Goal: Task Accomplishment & Management: Manage account settings

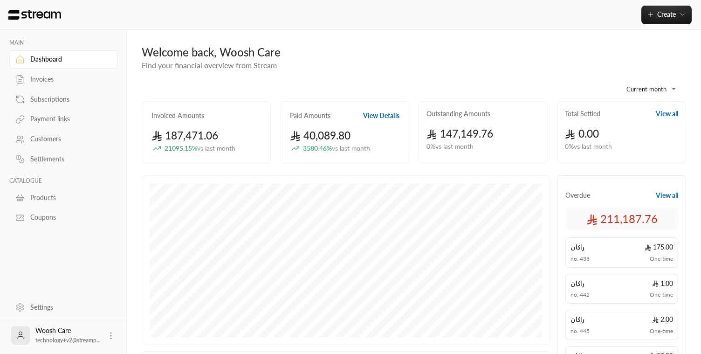
click at [40, 140] on div "Customers" at bounding box center [68, 138] width 76 height 9
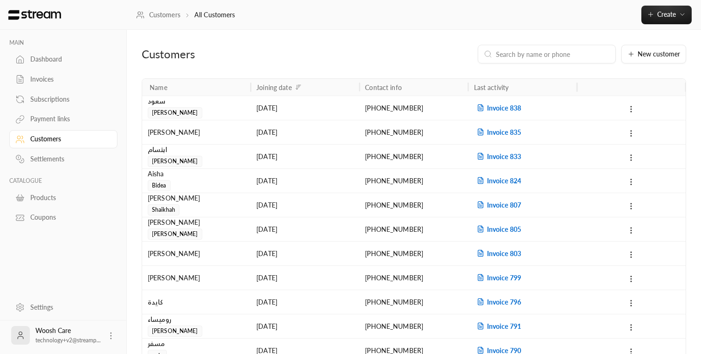
click at [555, 54] on input at bounding box center [553, 54] width 114 height 10
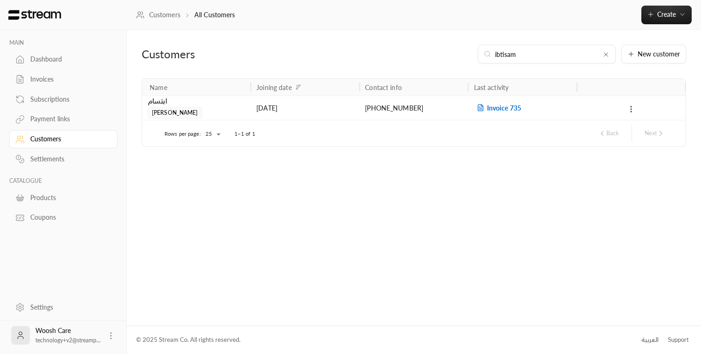
type input "ibtisam"
click at [247, 110] on div "ابتسام [PERSON_NAME]" at bounding box center [196, 108] width 109 height 24
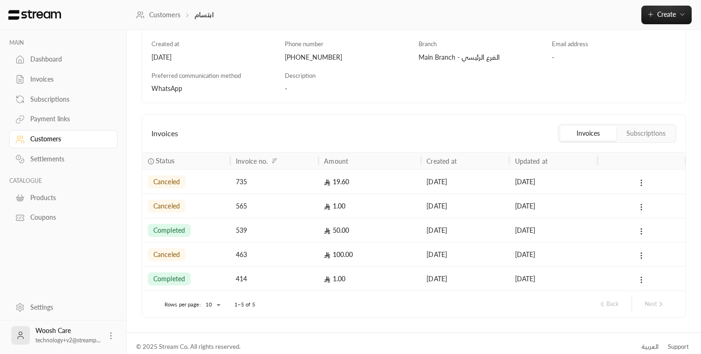
scroll to position [146, 0]
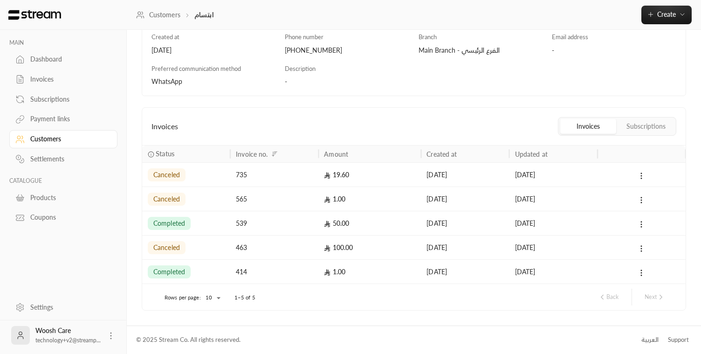
click at [306, 224] on div "539" at bounding box center [274, 223] width 77 height 24
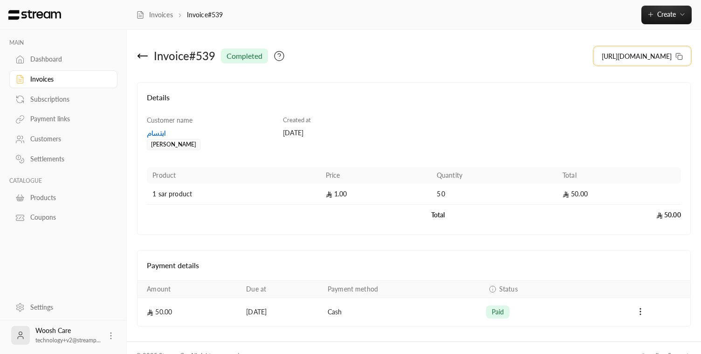
click at [652, 59] on span "[URL][DOMAIN_NAME]" at bounding box center [637, 56] width 70 height 10
click at [50, 120] on div "Payment links" at bounding box center [68, 118] width 76 height 9
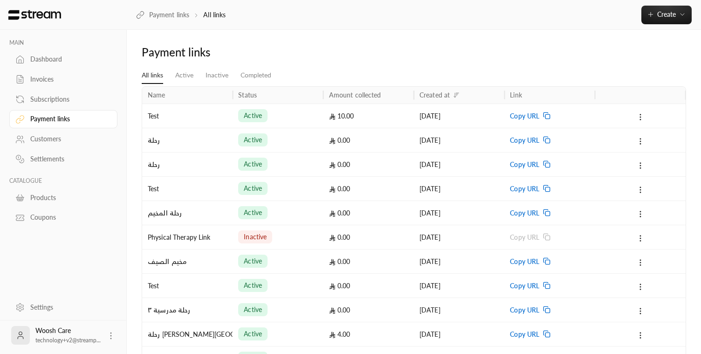
click at [529, 142] on span "Copy URL" at bounding box center [524, 140] width 29 height 24
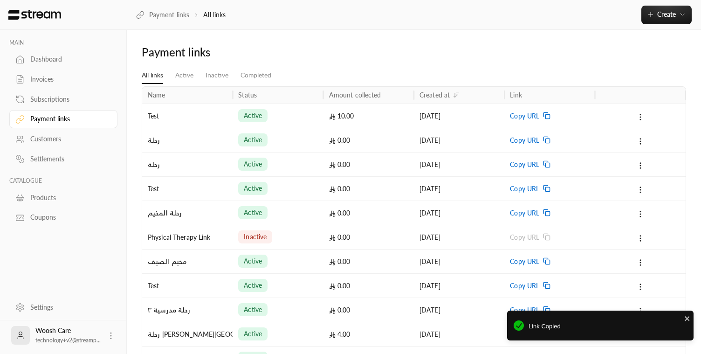
click at [297, 123] on div "active" at bounding box center [277, 116] width 79 height 24
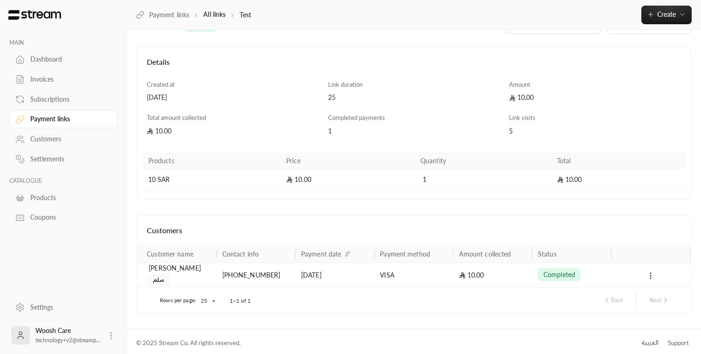
scroll to position [35, 0]
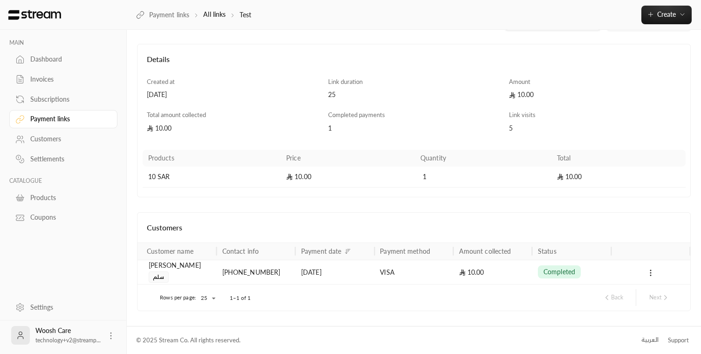
click at [362, 270] on div "[DATE]" at bounding box center [335, 272] width 68 height 24
click at [649, 272] on icon at bounding box center [650, 272] width 8 height 8
click at [657, 313] on li "View invoice" at bounding box center [664, 313] width 50 height 17
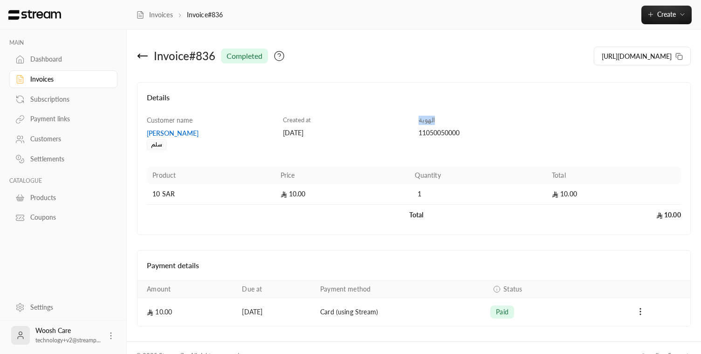
drag, startPoint x: 414, startPoint y: 123, endPoint x: 440, endPoint y: 123, distance: 26.6
click at [440, 123] on div "الهوية 11050050000" at bounding box center [482, 133] width 136 height 35
click at [46, 80] on div "Invoices" at bounding box center [68, 79] width 76 height 9
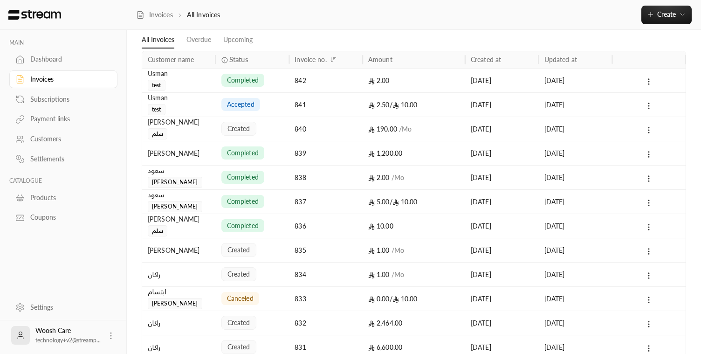
scroll to position [48, 0]
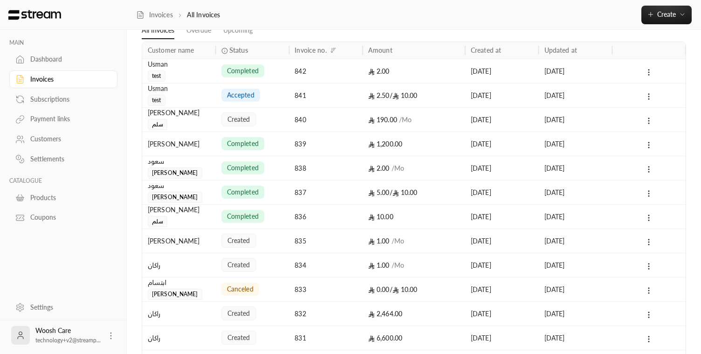
click at [328, 168] on div "838" at bounding box center [326, 168] width 62 height 24
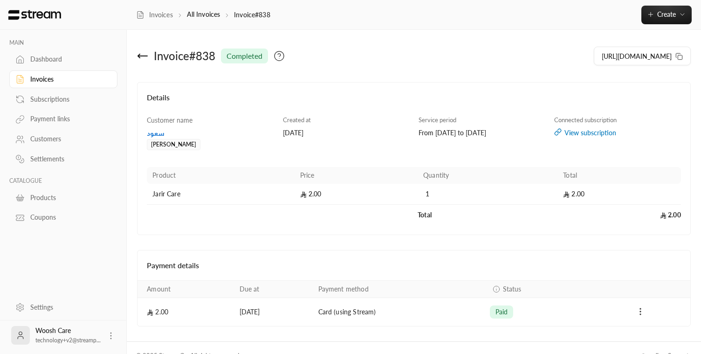
click at [641, 312] on circle "Payments" at bounding box center [640, 311] width 1 height 1
click at [562, 304] on div at bounding box center [350, 177] width 701 height 354
click at [151, 57] on div "Invoice # 838 completed" at bounding box center [274, 56] width 282 height 22
click at [140, 57] on icon at bounding box center [142, 55] width 11 height 11
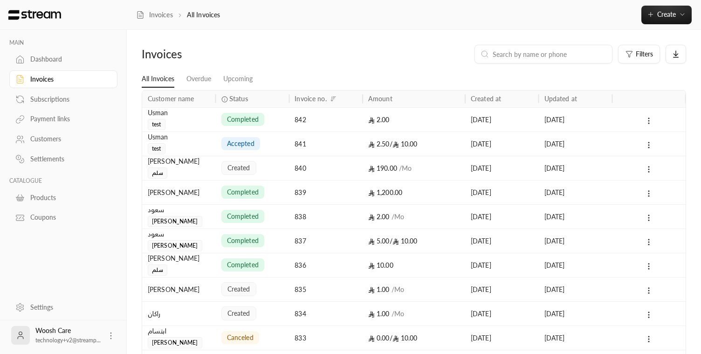
click at [42, 121] on div "Payment links" at bounding box center [68, 118] width 76 height 9
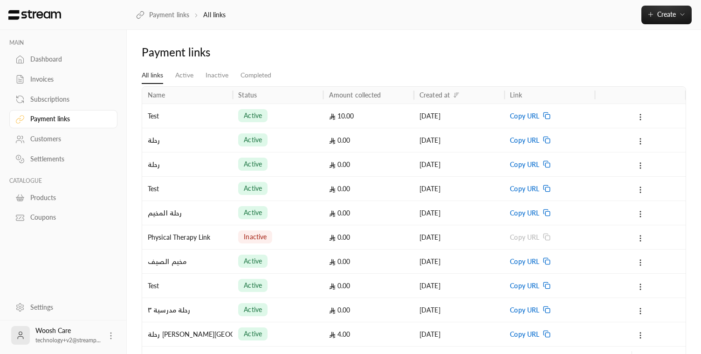
click at [300, 117] on div "active" at bounding box center [277, 116] width 79 height 24
